Goal: Information Seeking & Learning: Find specific page/section

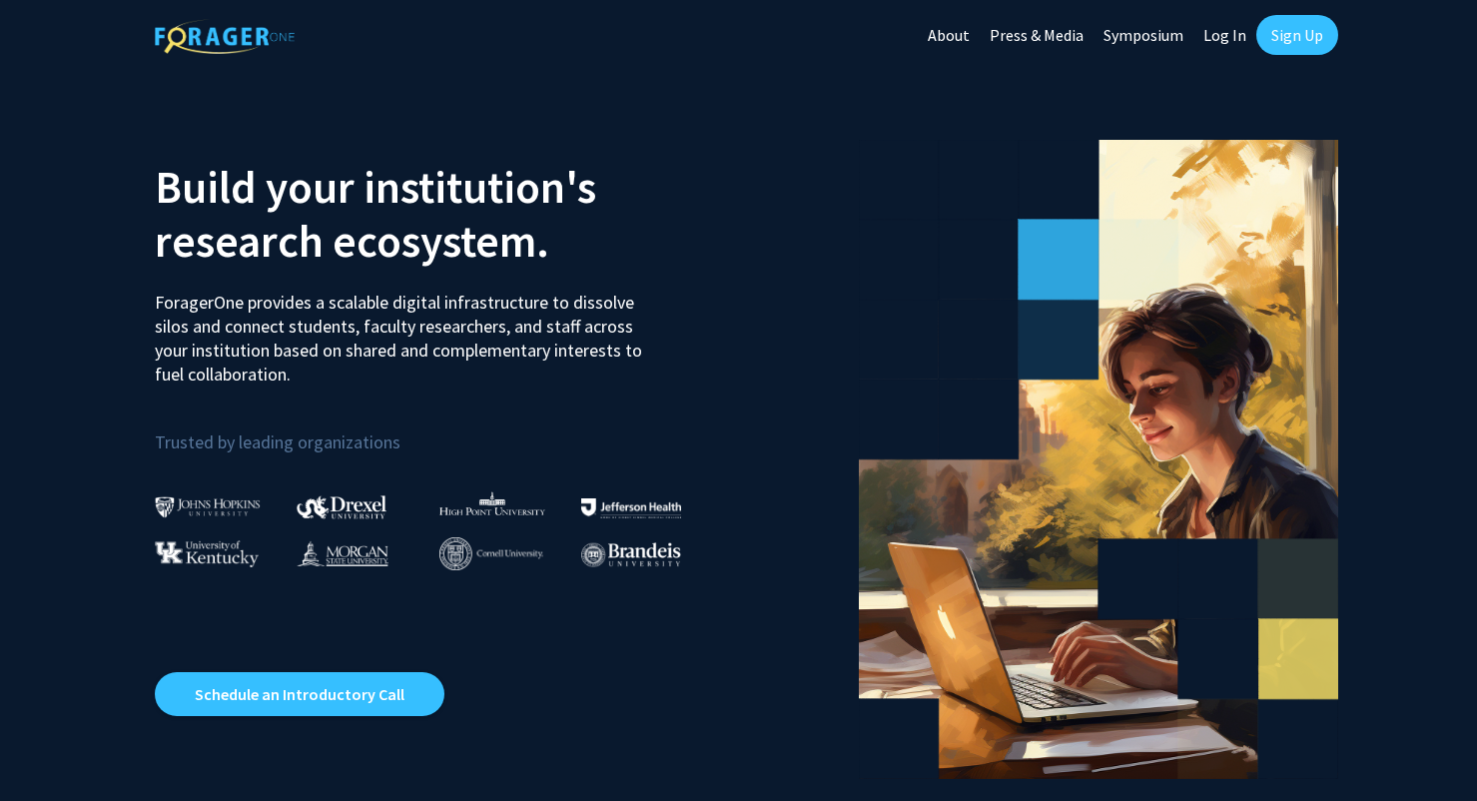
scroll to position [148, 0]
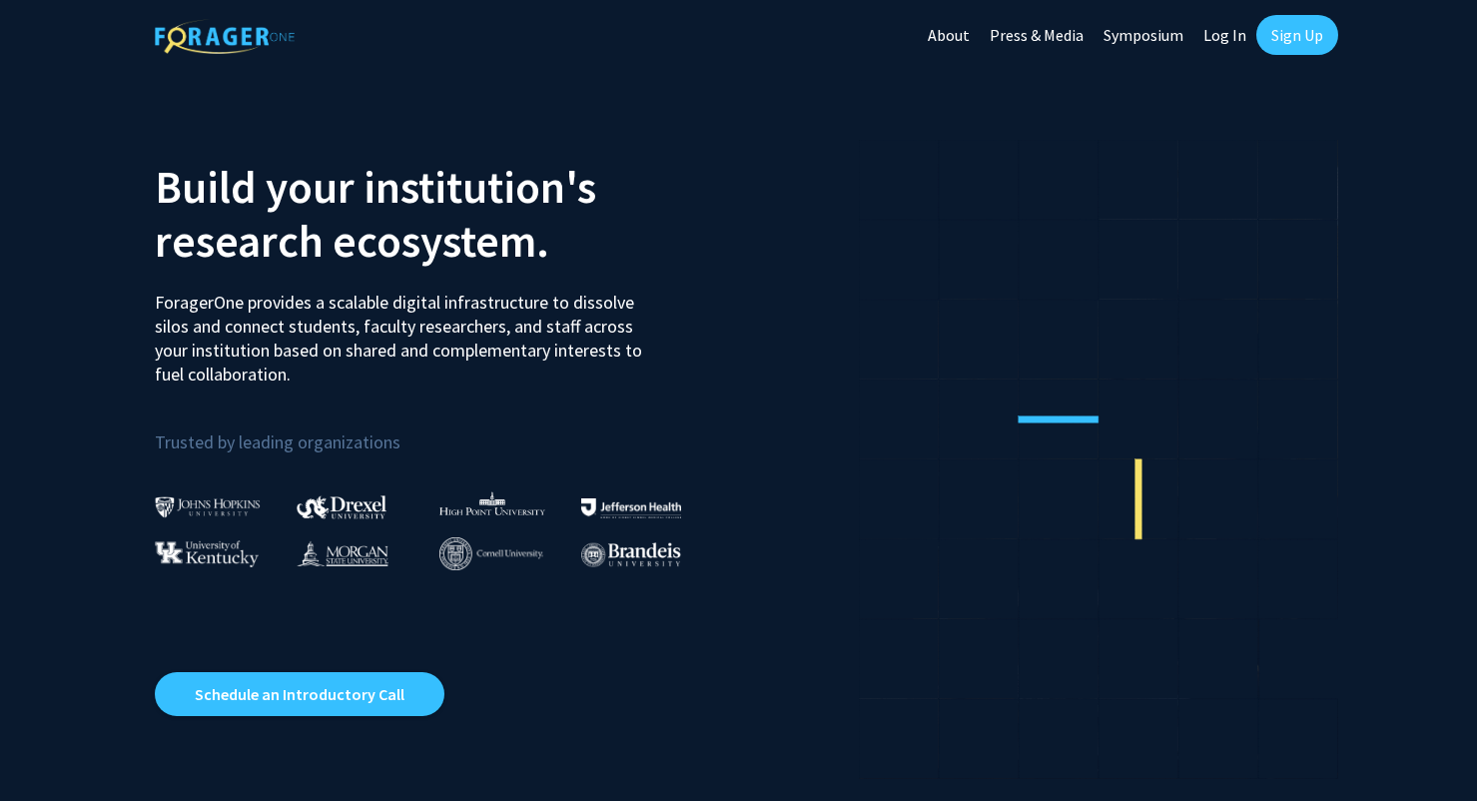
click at [1301, 58] on div "Skip navigation About Press & Media Symposium Log In Sign Up" at bounding box center [1128, 35] width 420 height 70
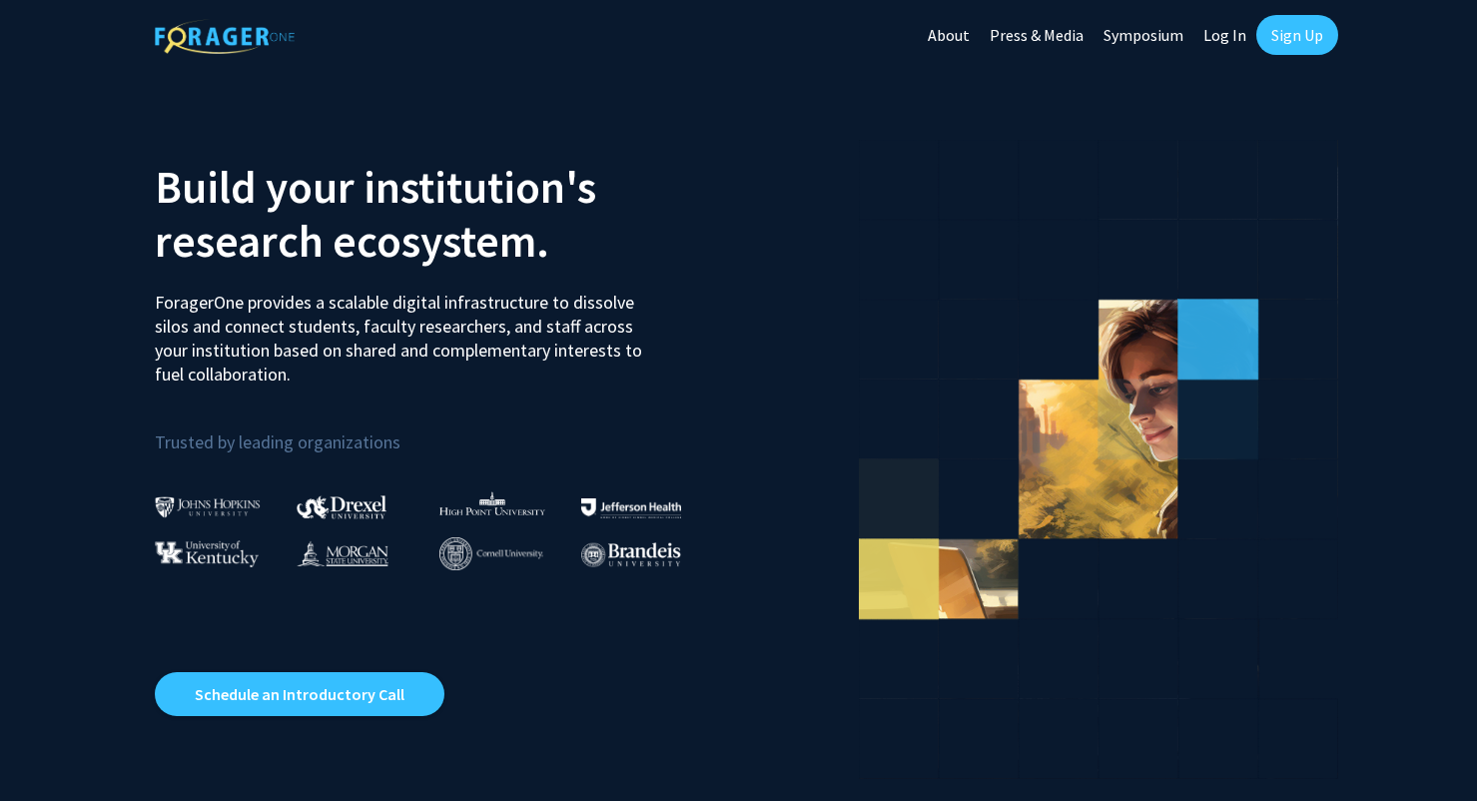
click at [1223, 45] on link "Log In" at bounding box center [1224, 35] width 63 height 70
select select
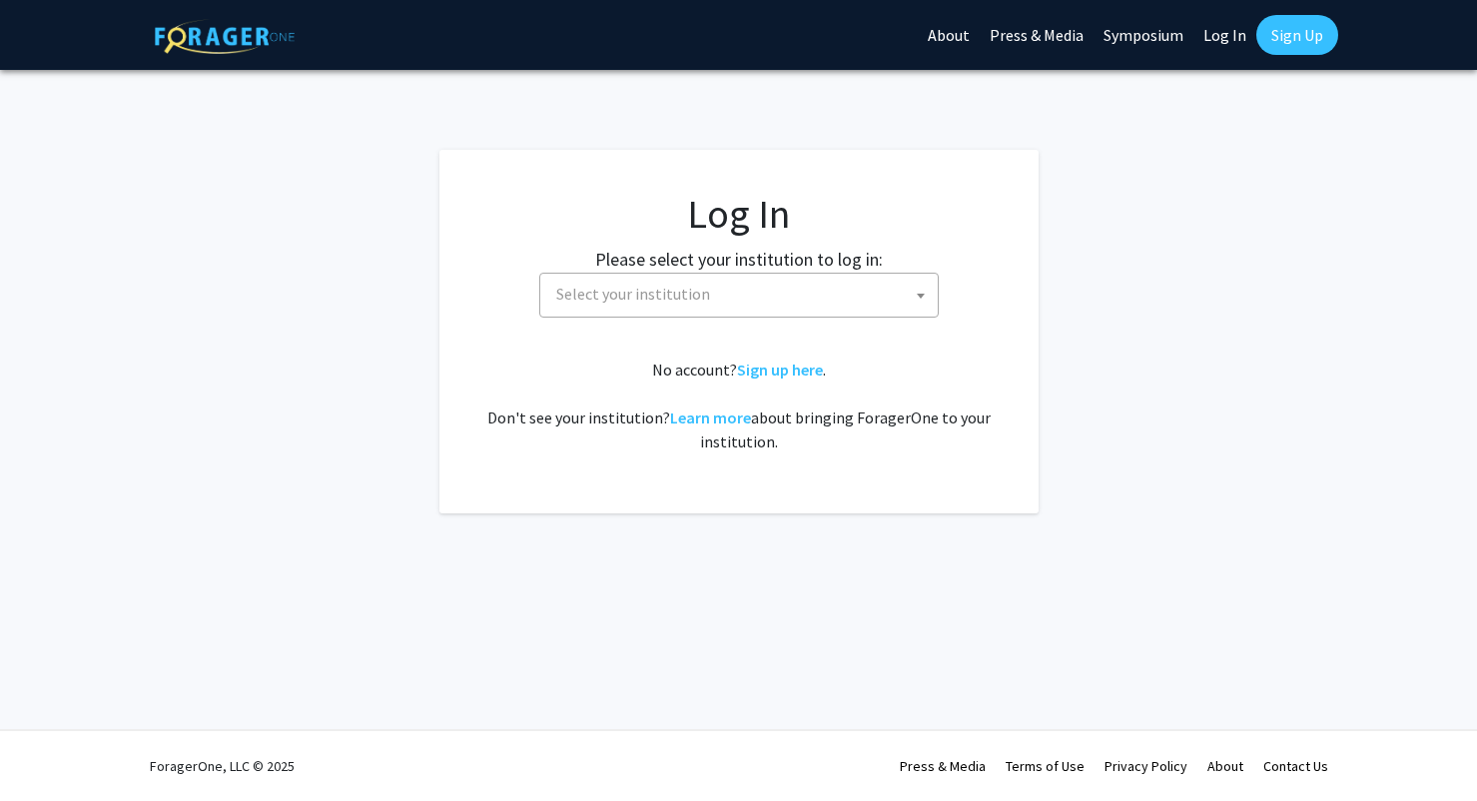
click at [802, 311] on span "Select your institution" at bounding box center [742, 294] width 389 height 41
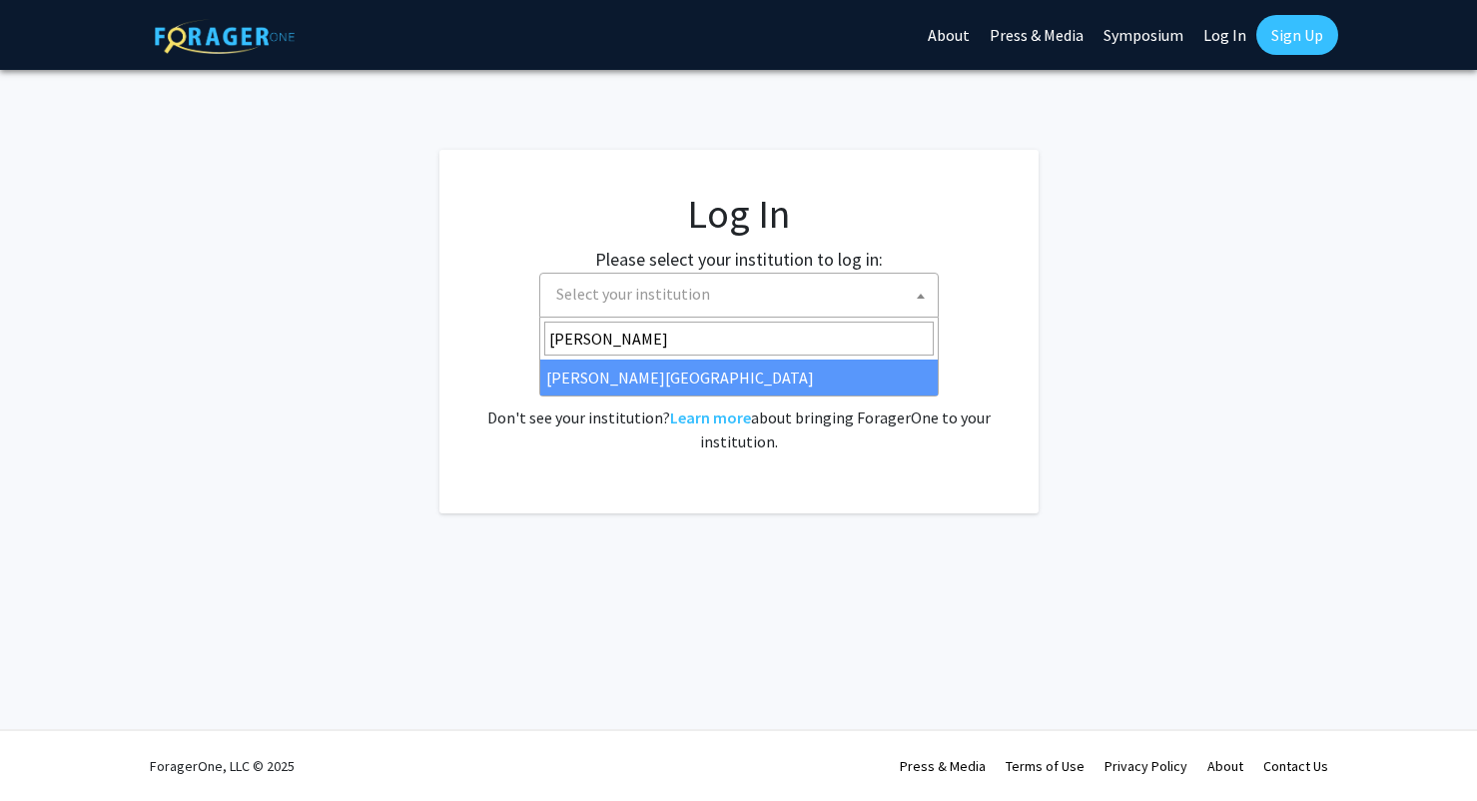
type input "[PERSON_NAME]"
select select "21"
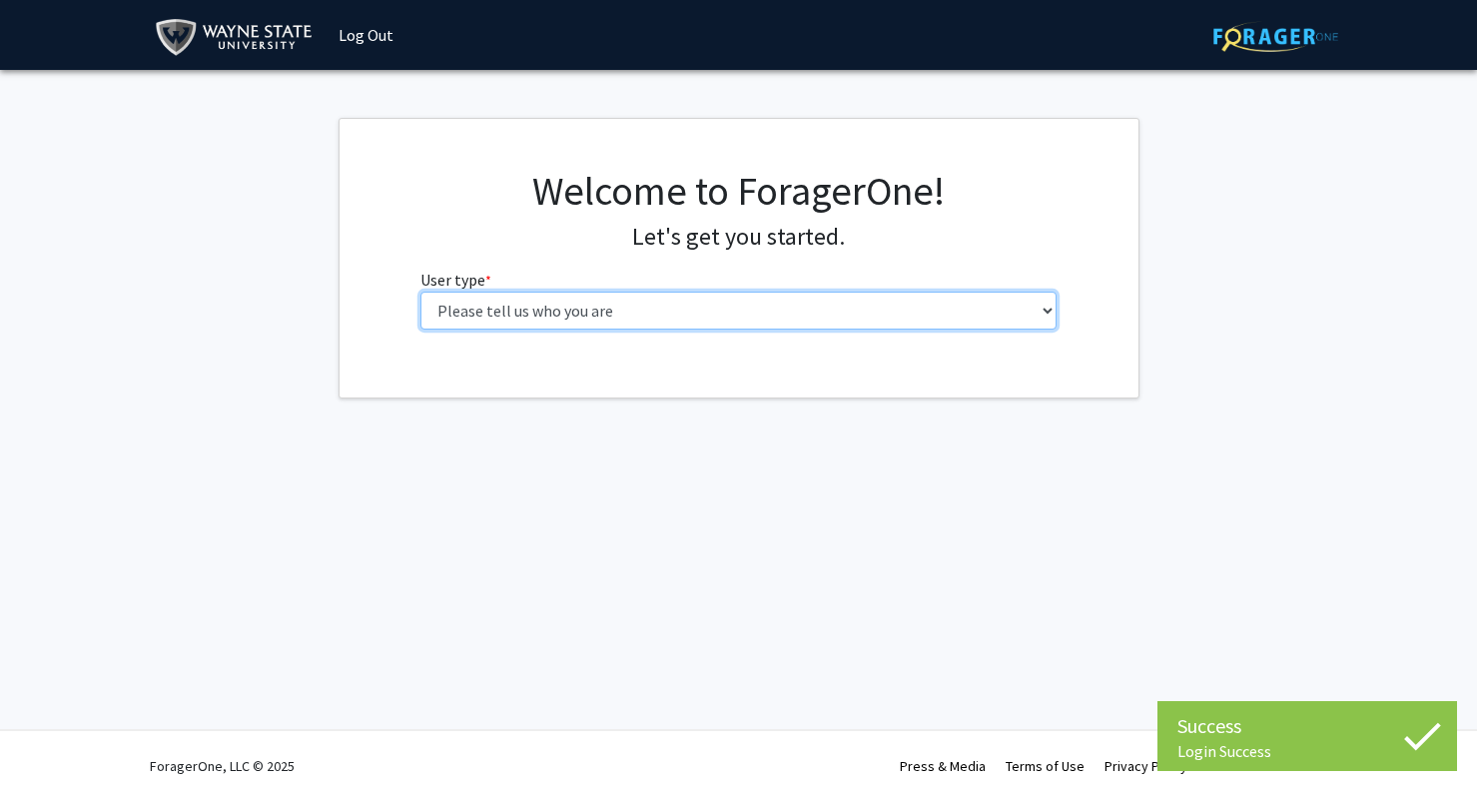
click at [671, 322] on select "Please tell us who you are Undergraduate Student Master's Student Doctoral Cand…" at bounding box center [738, 311] width 636 height 38
select select "3: doc"
click at [420, 292] on select "Please tell us who you are Undergraduate Student Master's Student Doctoral Cand…" at bounding box center [738, 311] width 636 height 38
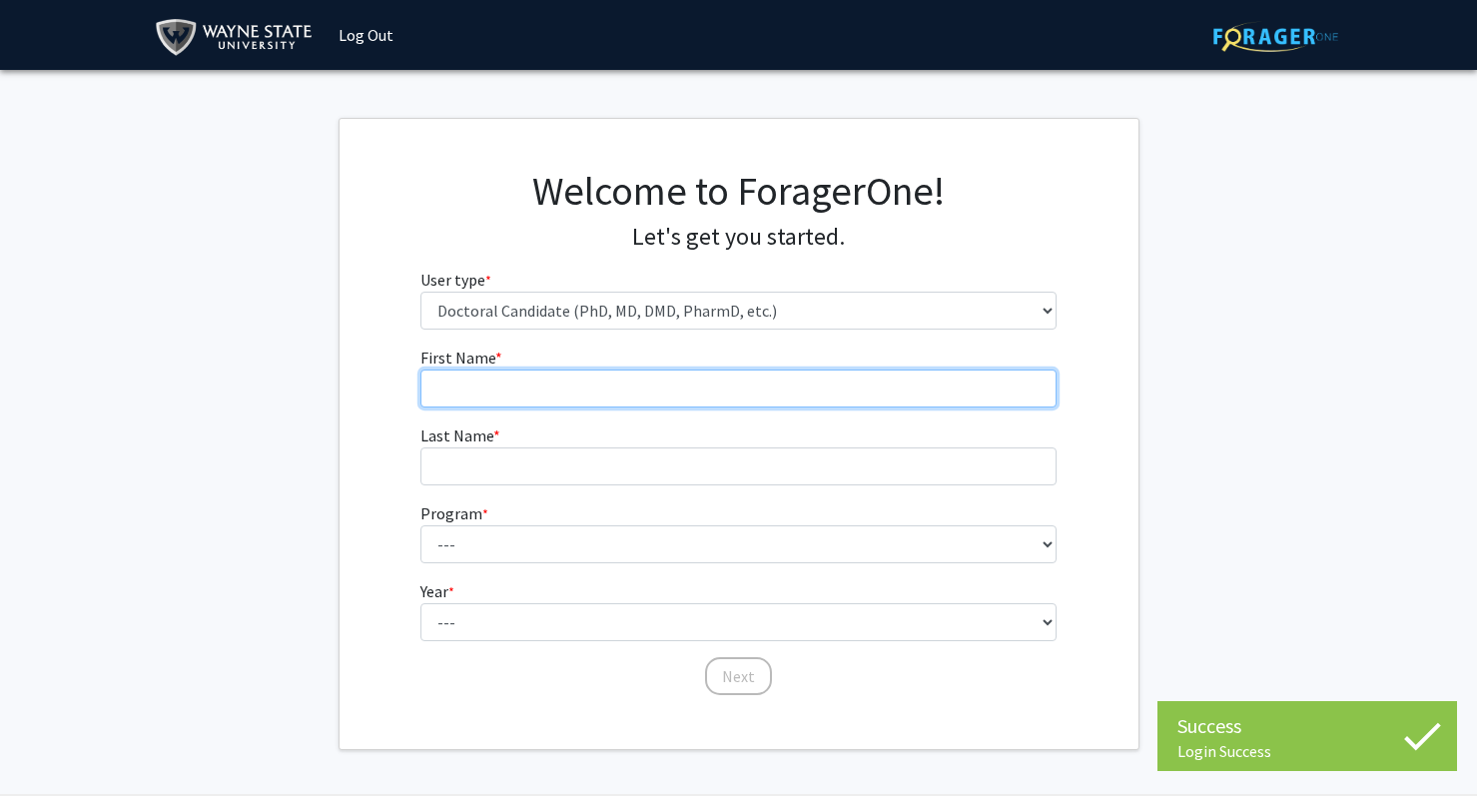
click at [675, 399] on input "First Name * required" at bounding box center [738, 388] width 636 height 38
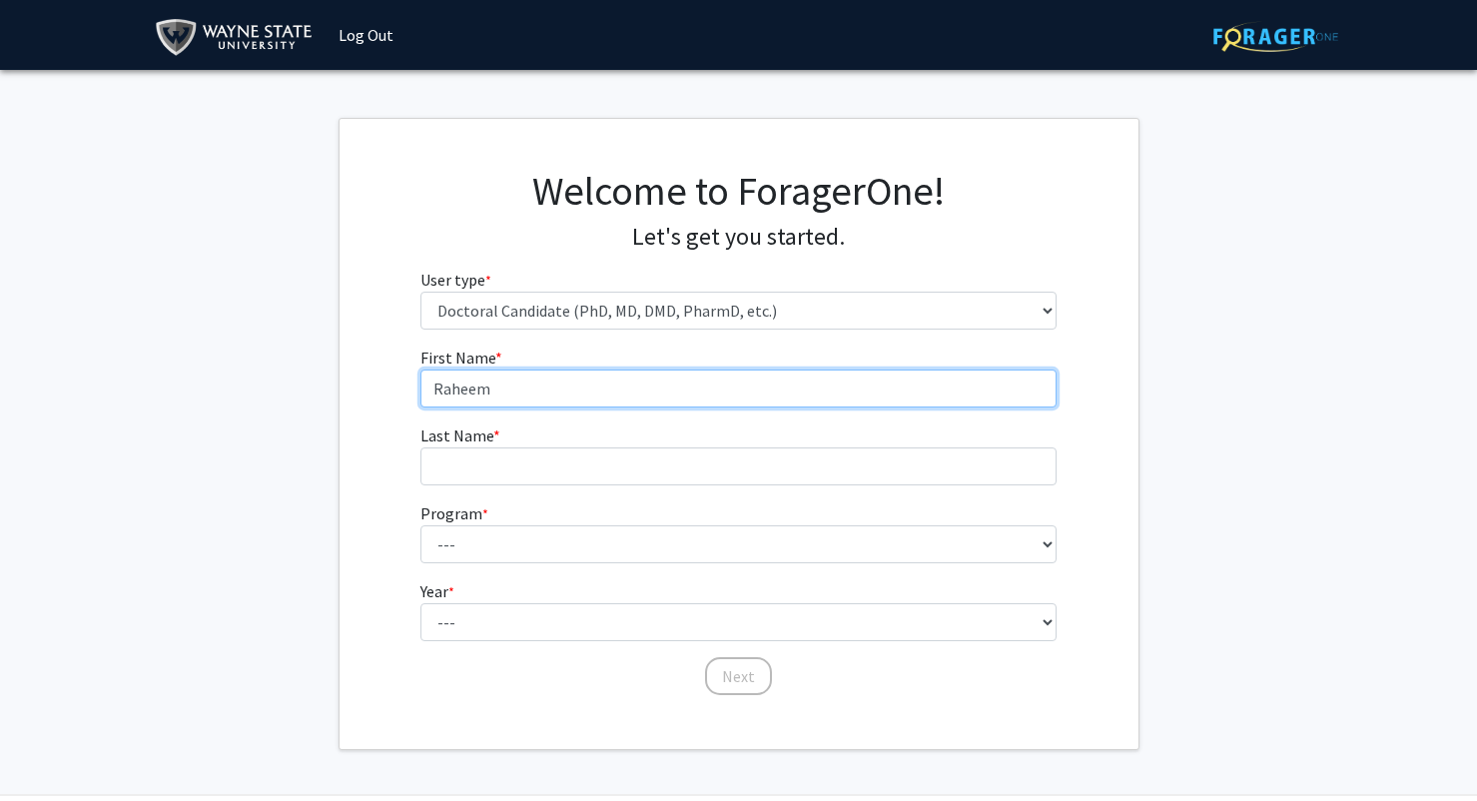
type input "Raheem"
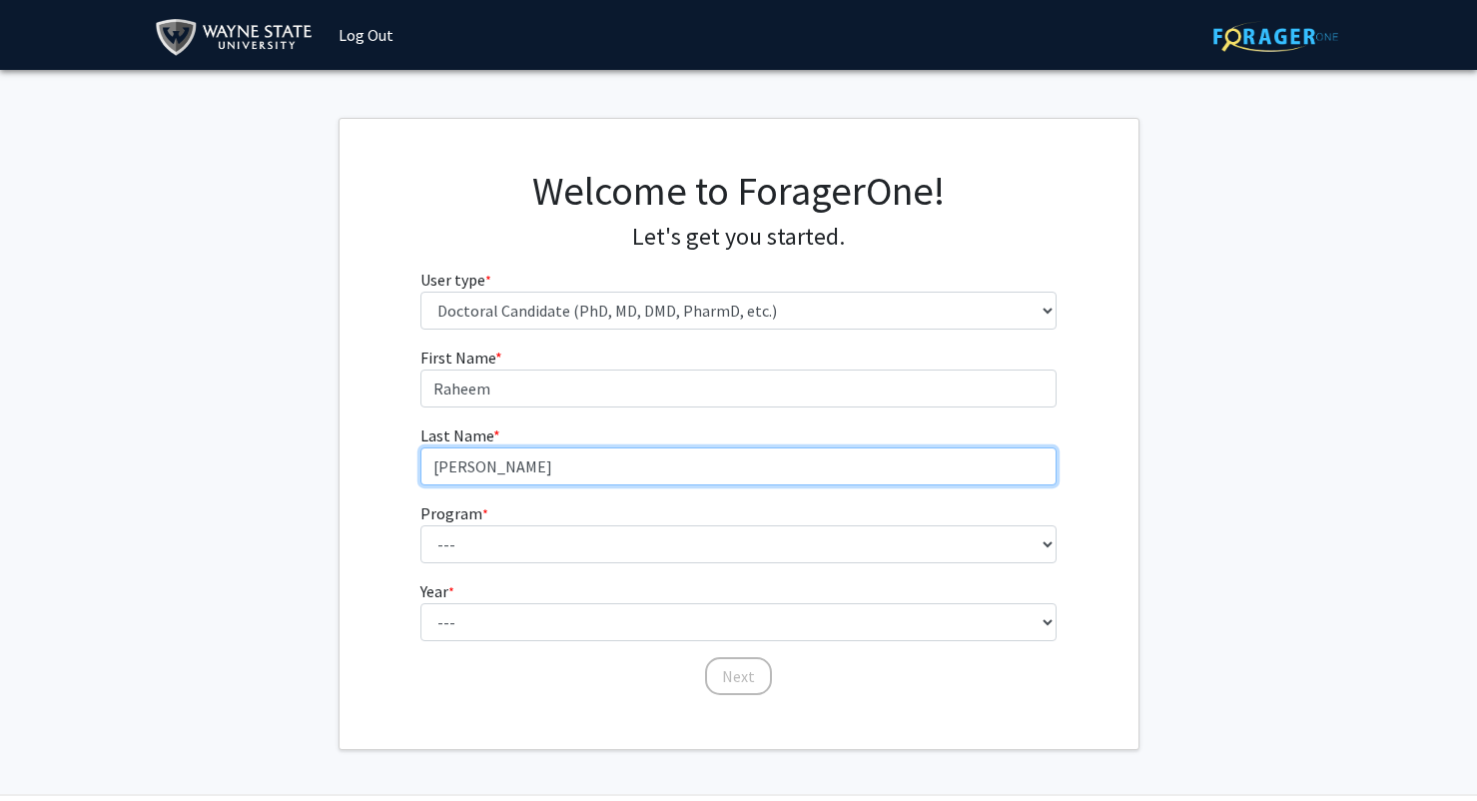
type input "Ahmed"
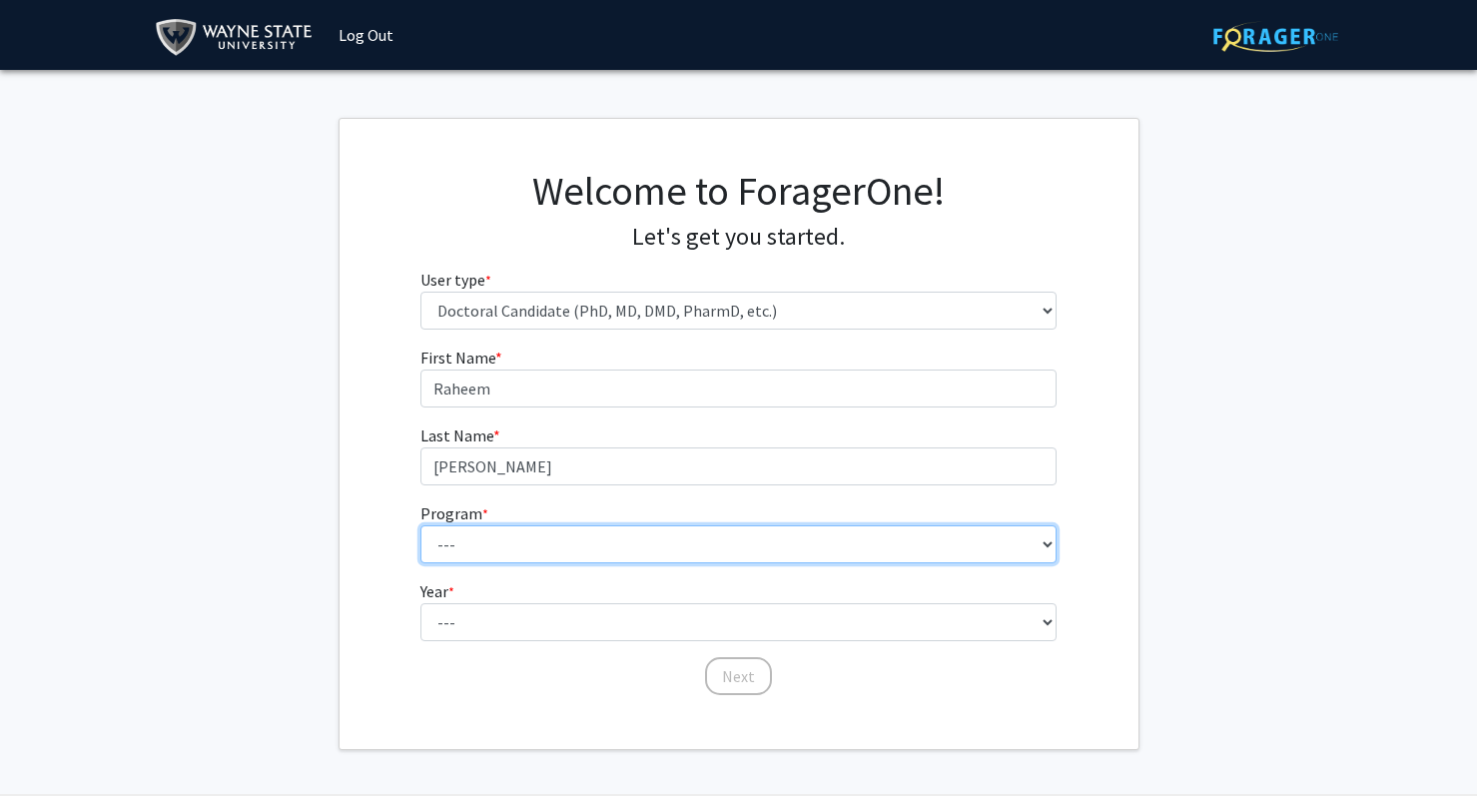
click at [617, 543] on select "--- Adult-Gerontology Acute Care Nurse Practitioner Adult-Gerontology Primary C…" at bounding box center [738, 544] width 636 height 38
select select "46: 728"
click at [420, 525] on select "--- Adult-Gerontology Acute Care Nurse Practitioner Adult-Gerontology Primary C…" at bounding box center [738, 544] width 636 height 38
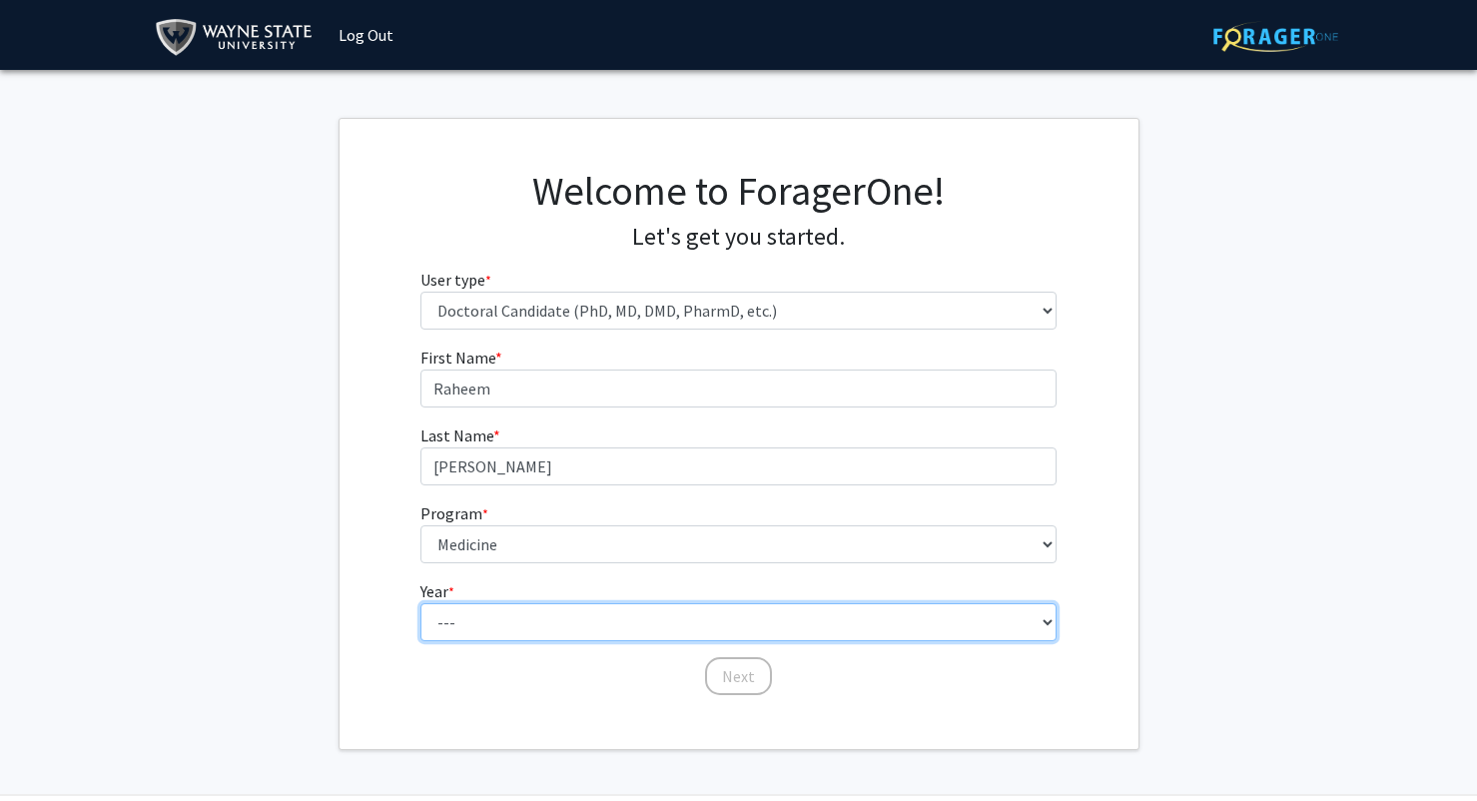
click at [609, 610] on select "--- First Year Second Year Third Year Fourth Year Fifth Year Sixth Year Seventh…" at bounding box center [738, 622] width 636 height 38
select select "1: first_year"
click at [420, 603] on select "--- First Year Second Year Third Year Fourth Year Fifth Year Sixth Year Seventh…" at bounding box center [738, 622] width 636 height 38
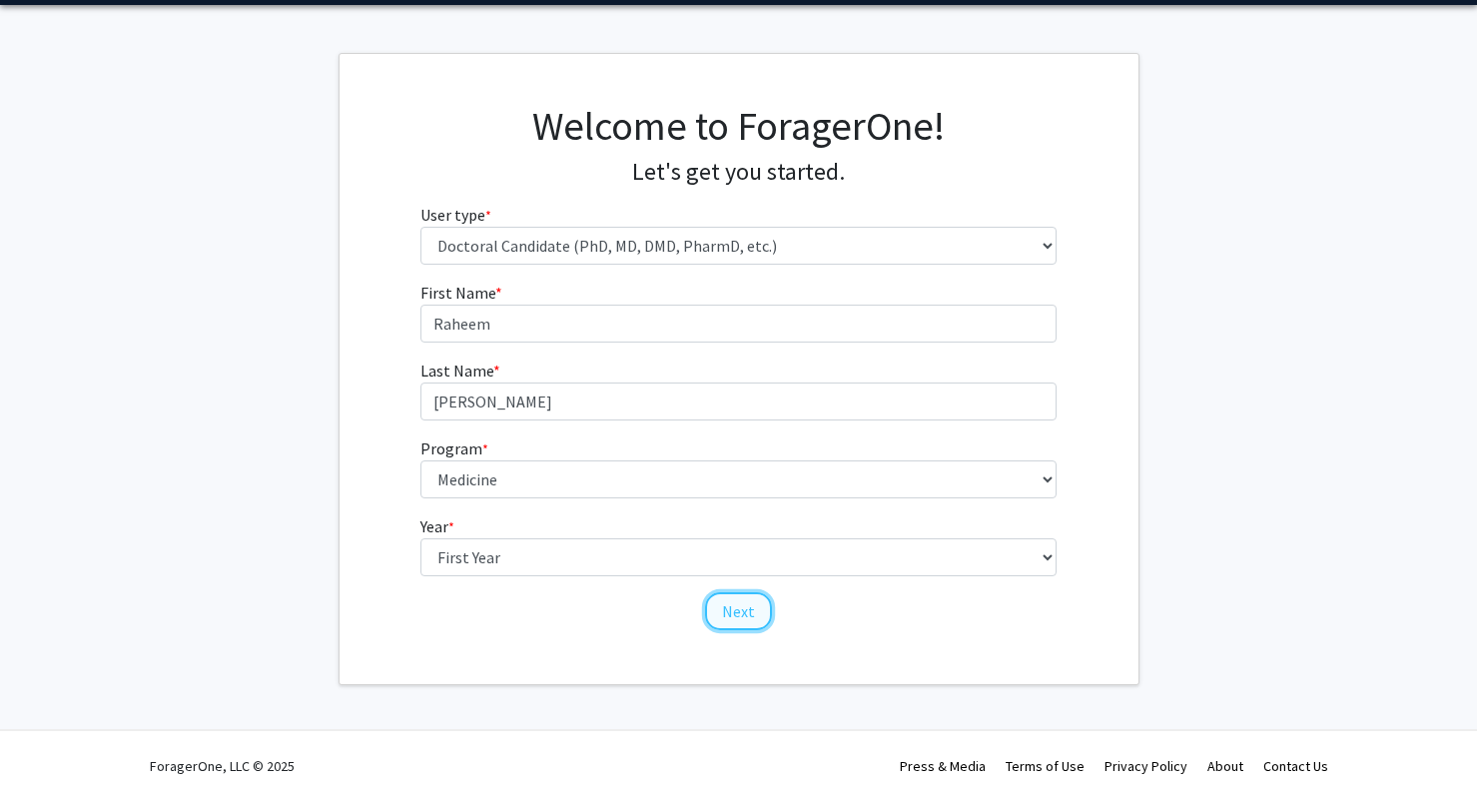
click at [742, 607] on button "Next" at bounding box center [738, 611] width 67 height 38
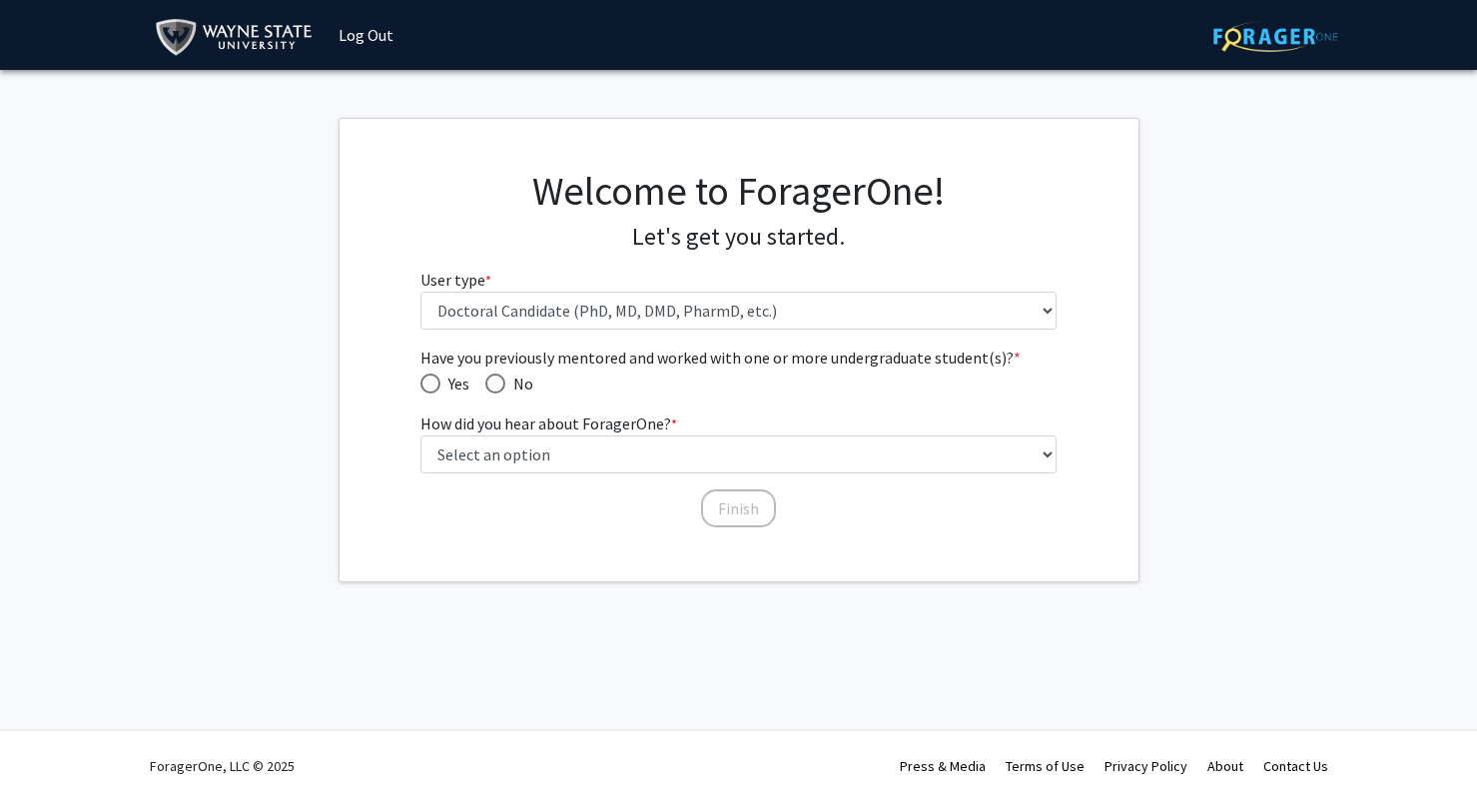
scroll to position [0, 0]
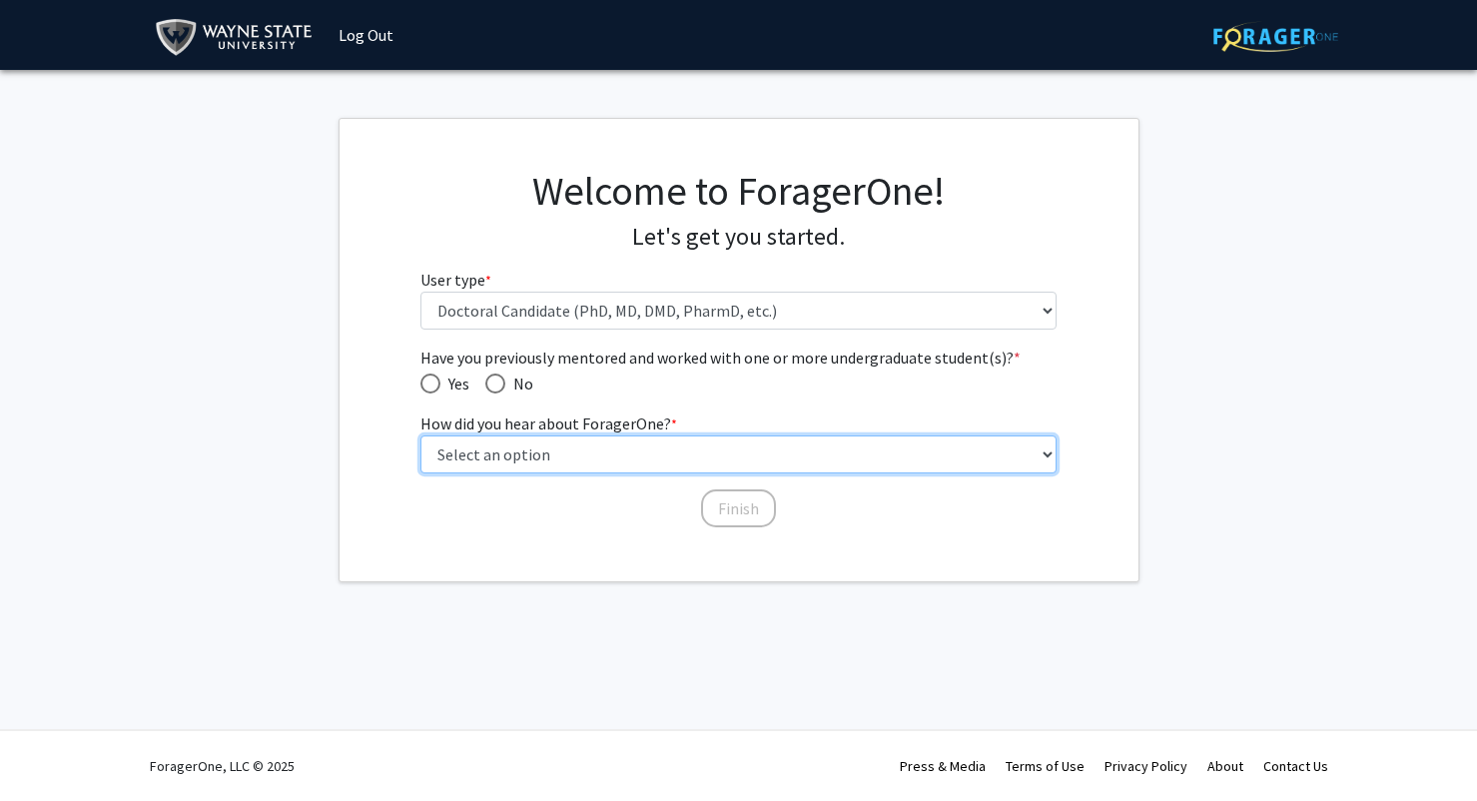
click at [634, 454] on select "Select an option Peer/student recommendation Faculty/staff recommendation Unive…" at bounding box center [738, 454] width 636 height 38
select select "2: faculty_recommendation"
click at [420, 435] on select "Select an option Peer/student recommendation Faculty/staff recommendation Unive…" at bounding box center [738, 454] width 636 height 38
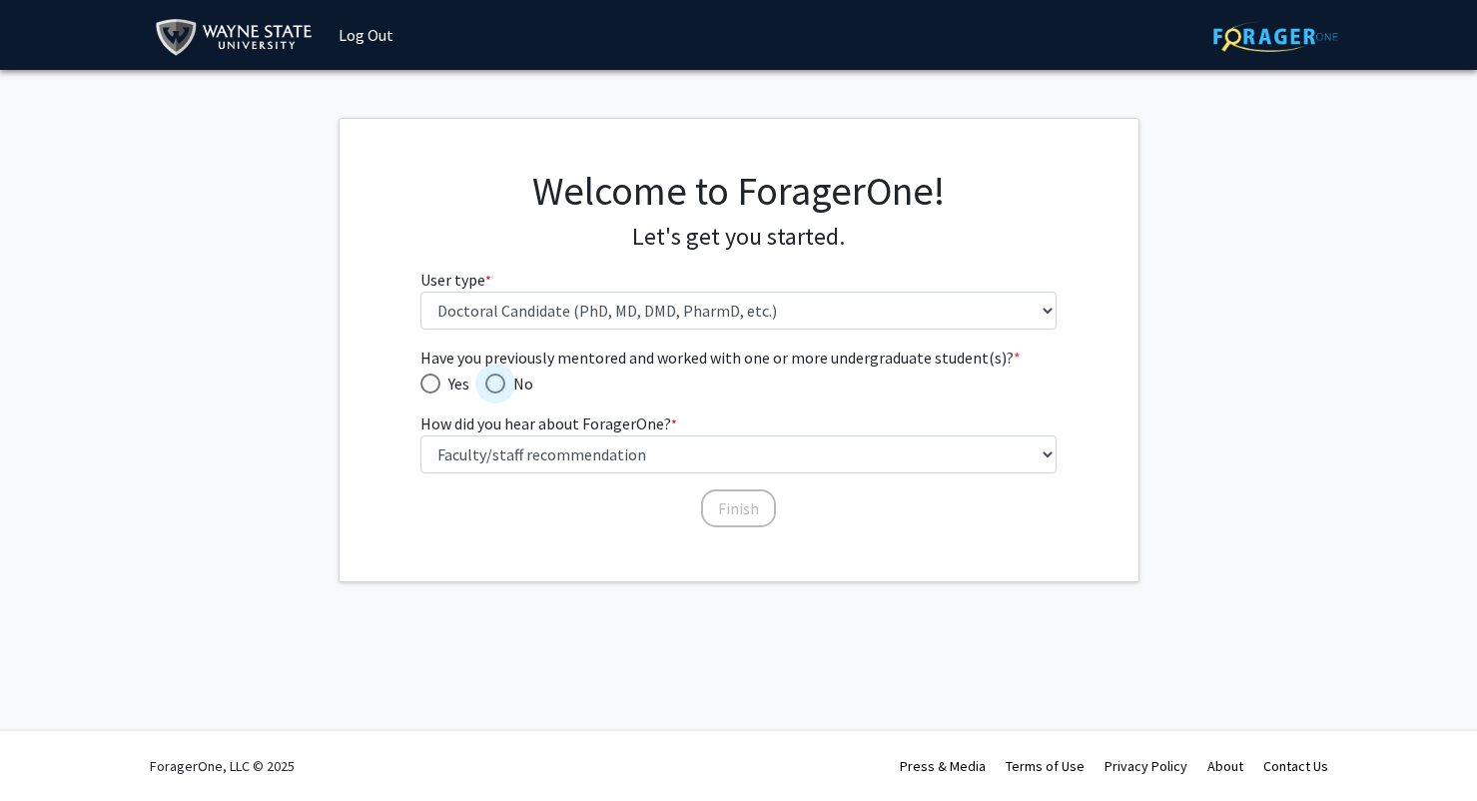
click at [504, 379] on span "Have you previously mentored and worked with one or more undergraduate student(…" at bounding box center [495, 383] width 20 height 20
click at [504, 379] on input "No" at bounding box center [495, 383] width 20 height 20
radio input "true"
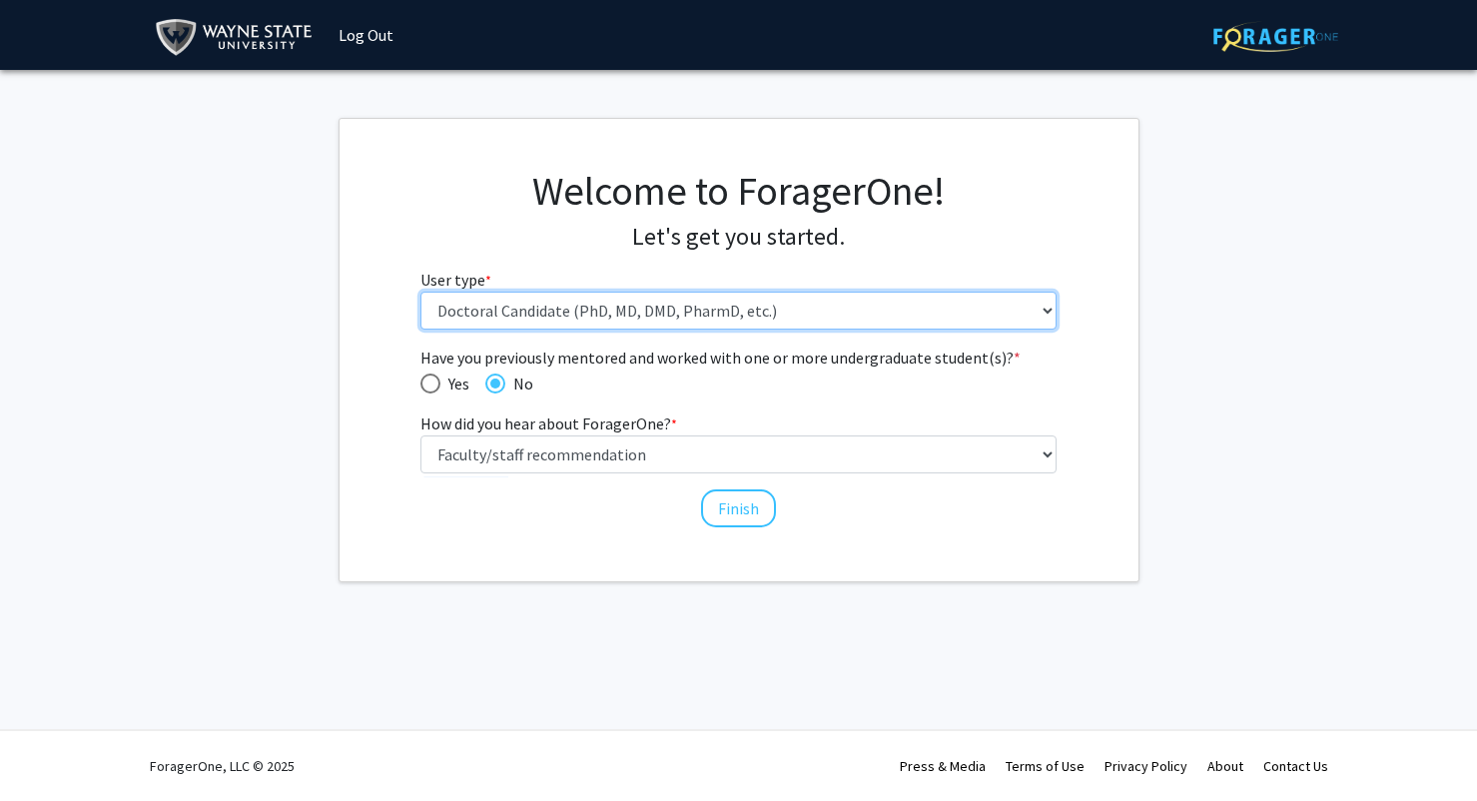
click at [650, 326] on select "Please tell us who you are Undergraduate Student Master's Student Doctoral Cand…" at bounding box center [738, 311] width 636 height 38
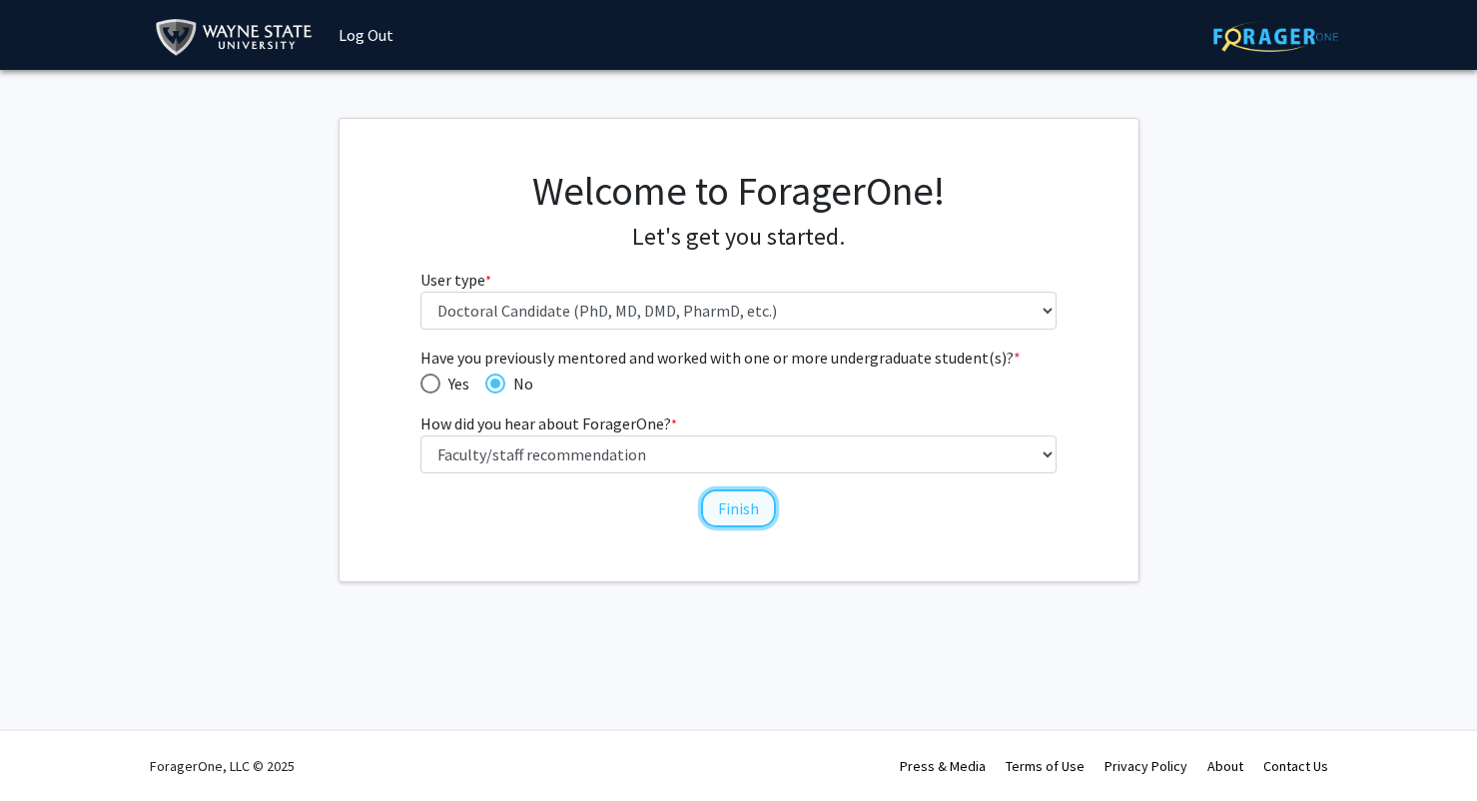
click at [754, 499] on button "Finish" at bounding box center [738, 508] width 75 height 38
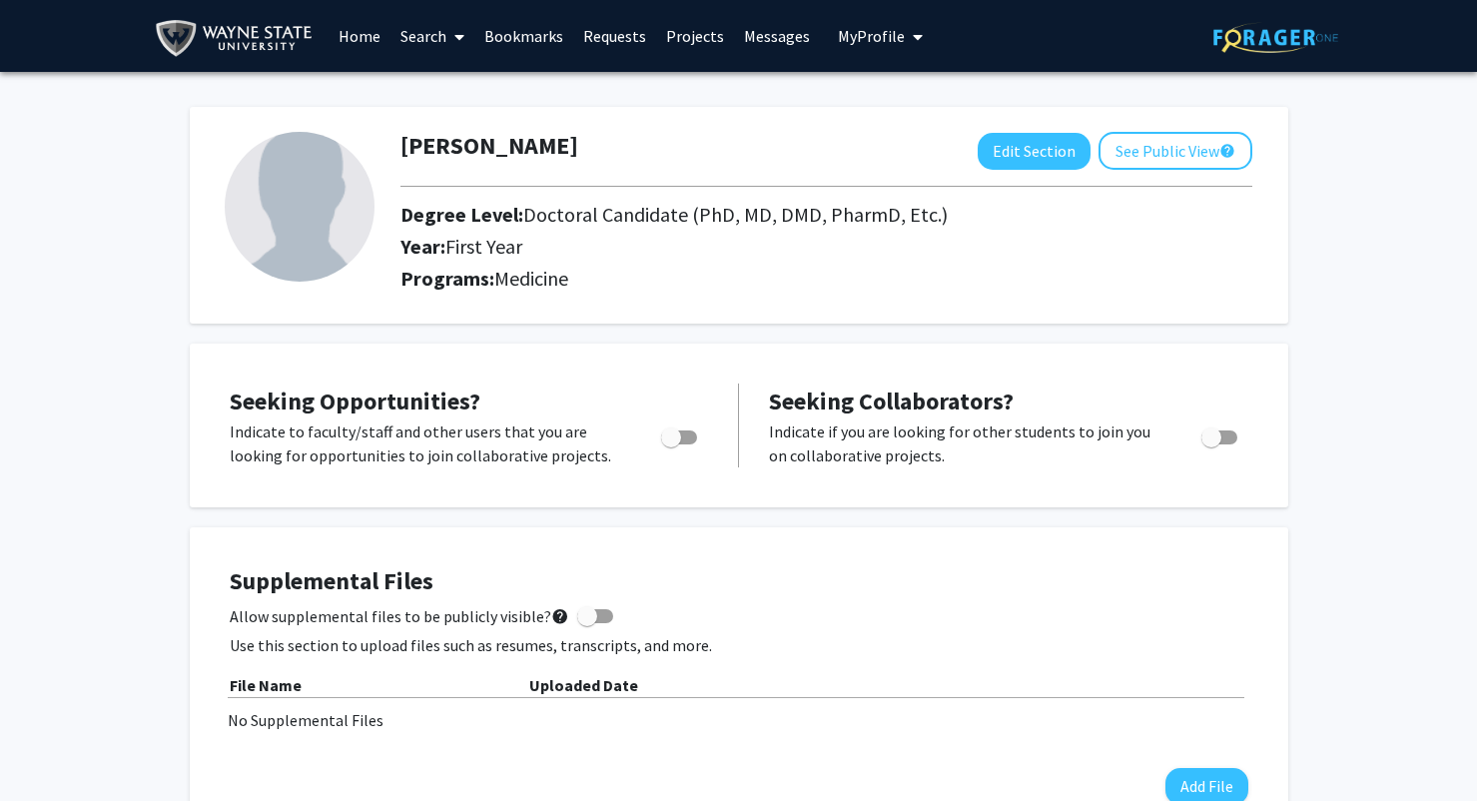
click at [670, 436] on span "Toggle" at bounding box center [671, 437] width 20 height 20
click at [670, 444] on input "Are you actively seeking opportunities?" at bounding box center [670, 444] width 1 height 1
checkbox input "true"
click at [406, 30] on link "Search" at bounding box center [432, 36] width 84 height 70
click at [452, 97] on span "Faculty/Staff" at bounding box center [463, 92] width 147 height 40
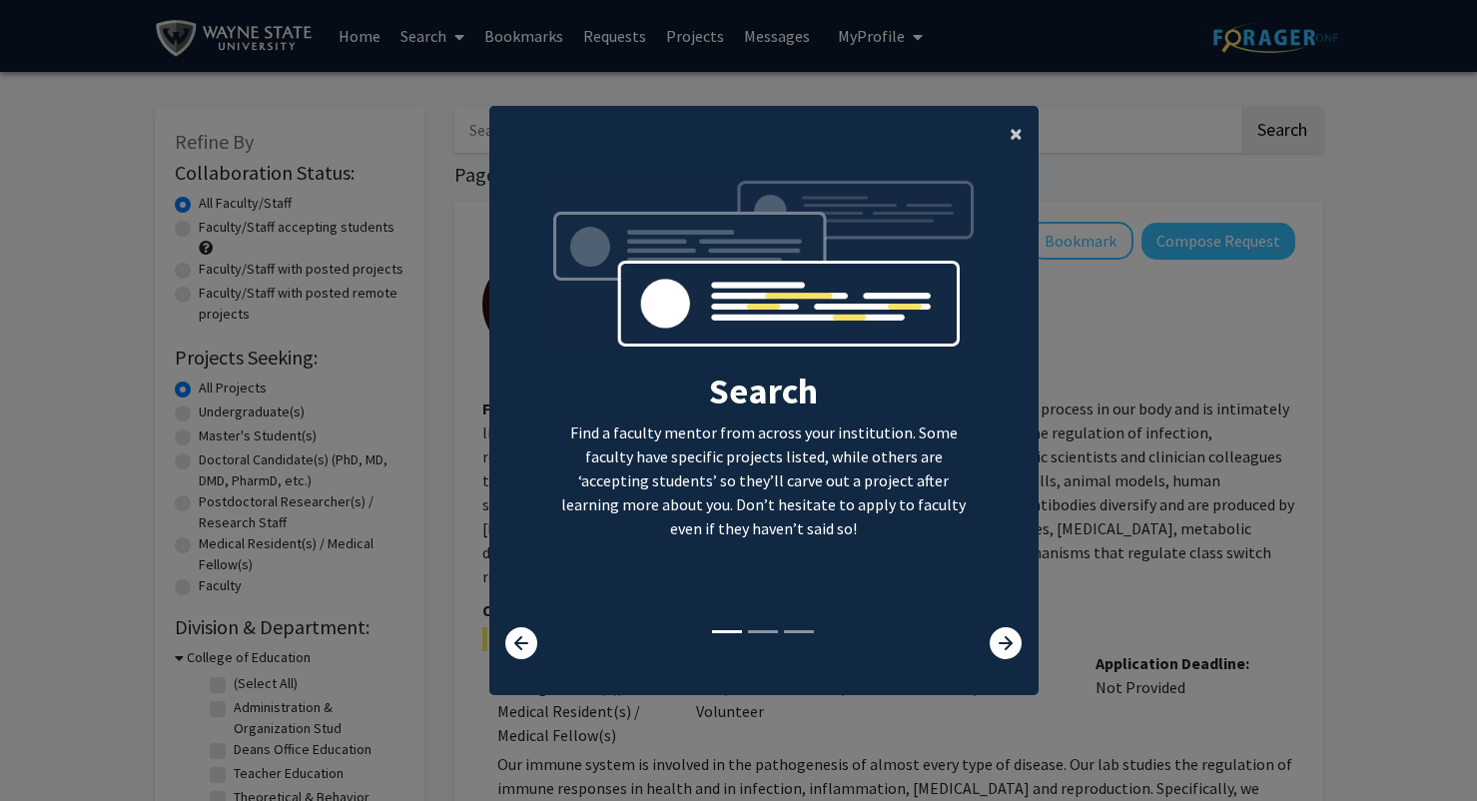
click at [1013, 134] on span "×" at bounding box center [1015, 133] width 13 height 31
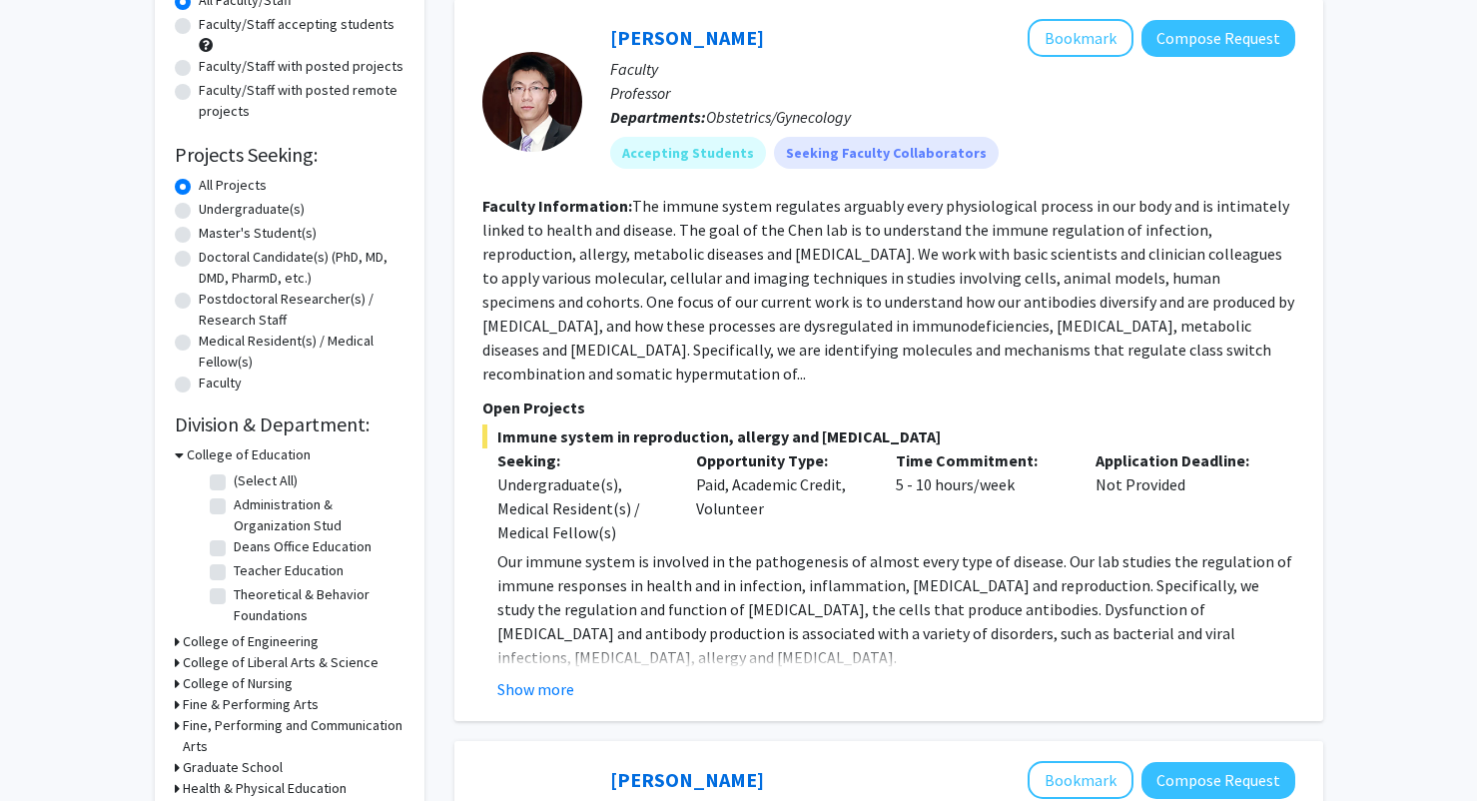
scroll to position [202, 0]
click at [271, 32] on label "Faculty/Staff accepting students" at bounding box center [297, 25] width 196 height 21
click at [212, 28] on input "Faculty/Staff accepting students" at bounding box center [205, 21] width 13 height 13
radio input "true"
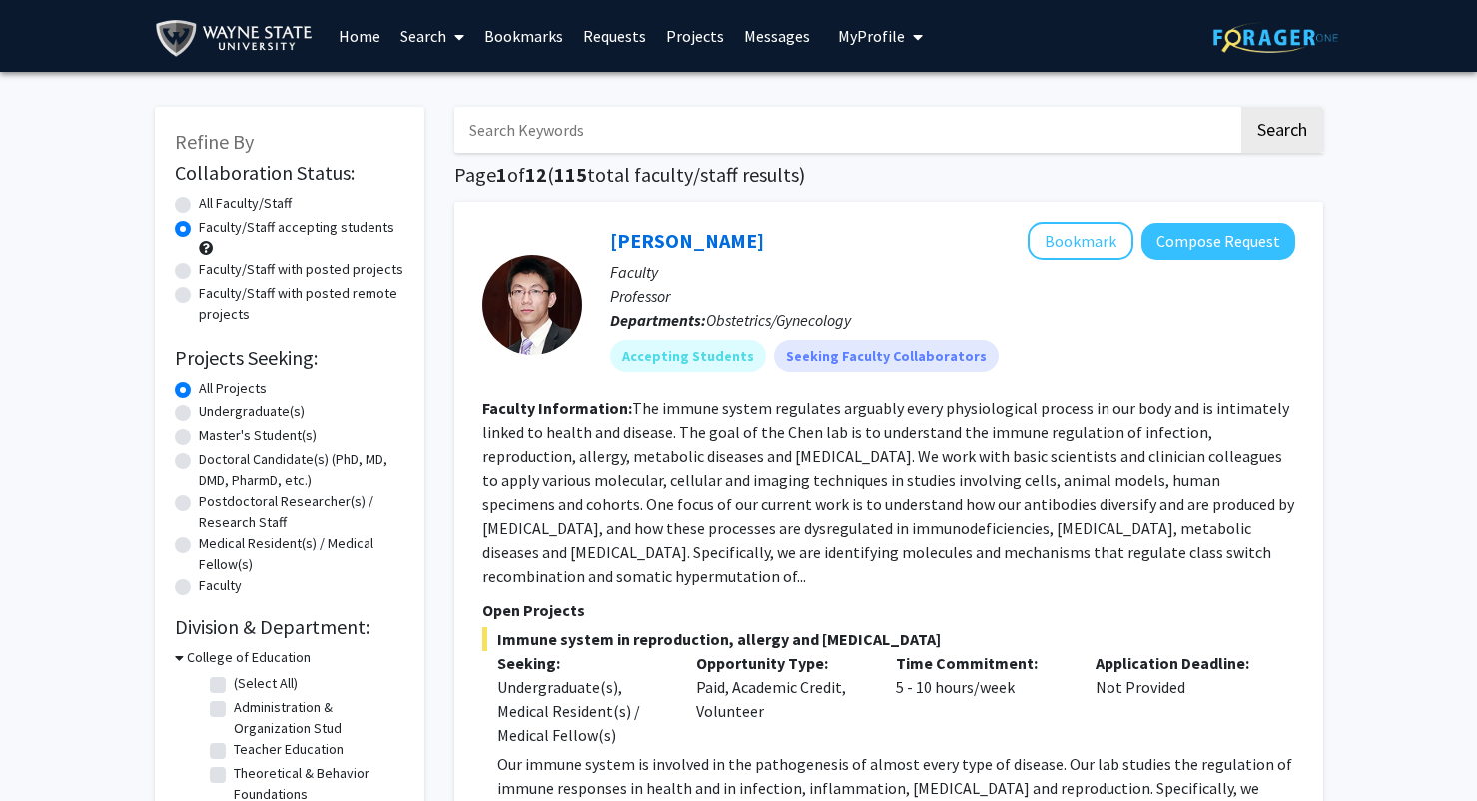
click at [605, 120] on input "Search Keywords" at bounding box center [846, 130] width 784 height 46
type input "dermatology"
click at [1241, 107] on button "Search" at bounding box center [1282, 130] width 82 height 46
radio input "true"
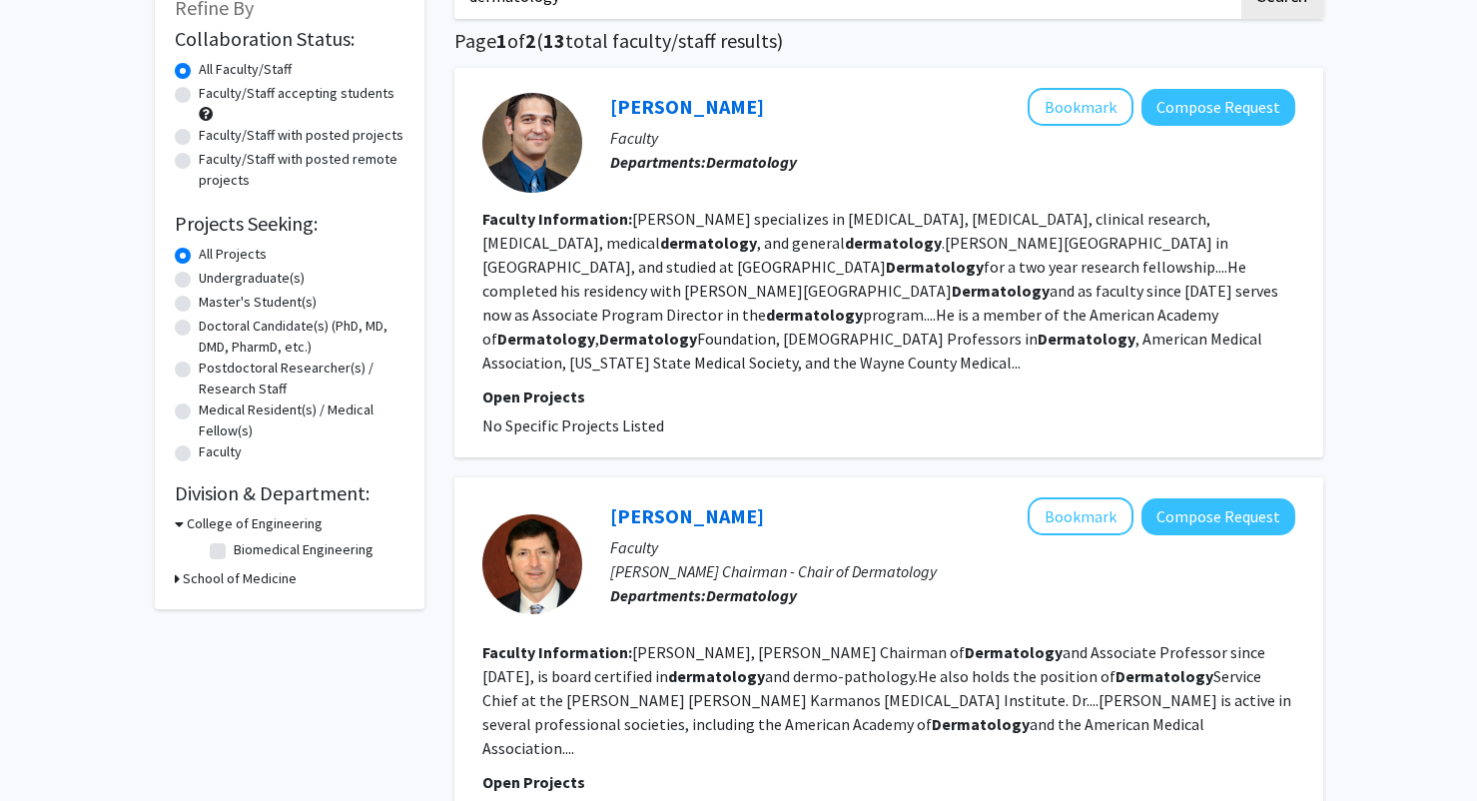
scroll to position [123, 0]
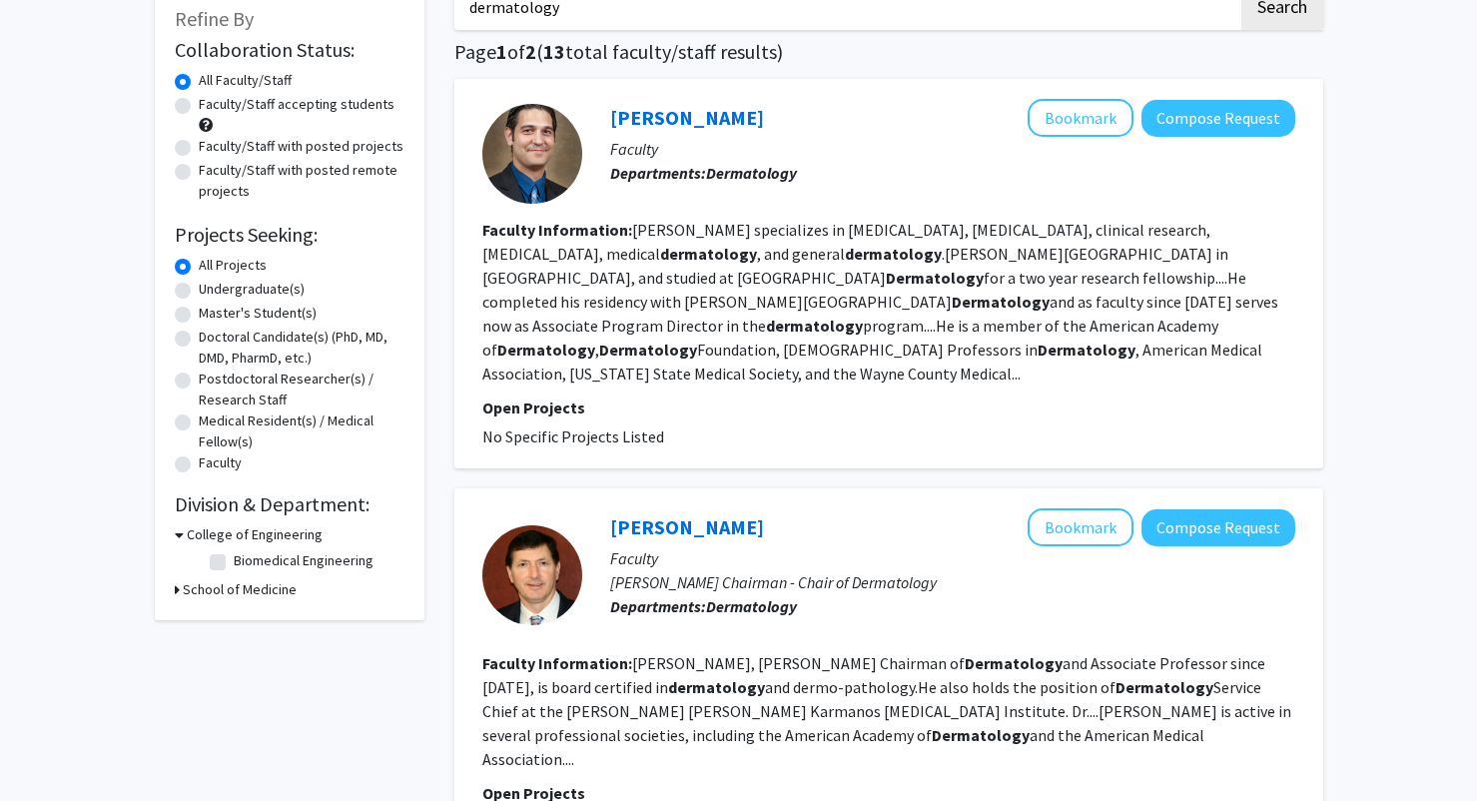
click at [290, 103] on label "Faculty/Staff accepting students" at bounding box center [297, 104] width 196 height 21
click at [212, 103] on input "Faculty/Staff accepting students" at bounding box center [205, 100] width 13 height 13
radio input "true"
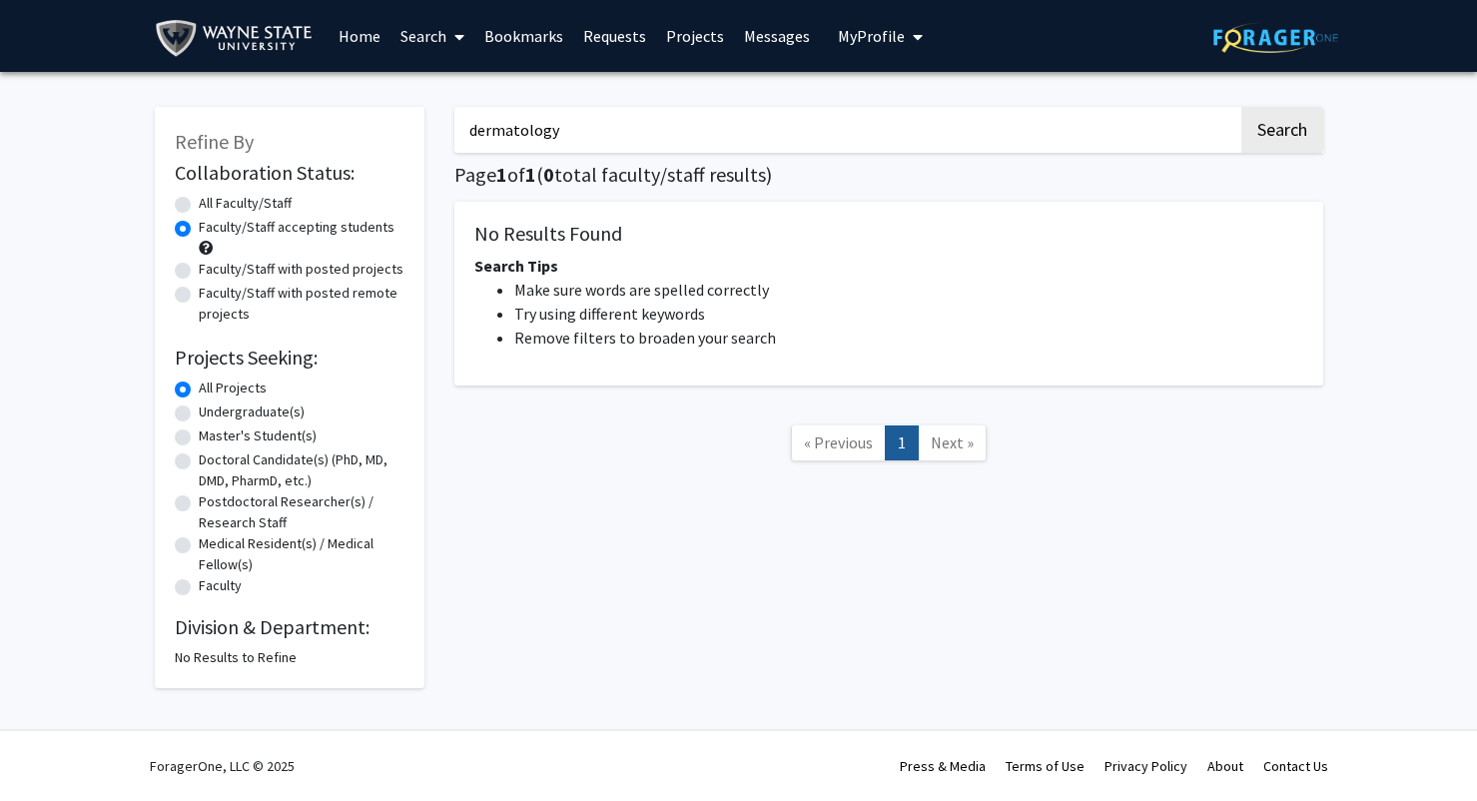
click at [251, 201] on label "All Faculty/Staff" at bounding box center [245, 203] width 93 height 21
click at [212, 201] on input "All Faculty/Staff" at bounding box center [205, 199] width 13 height 13
radio input "true"
